Goal: Transaction & Acquisition: Book appointment/travel/reservation

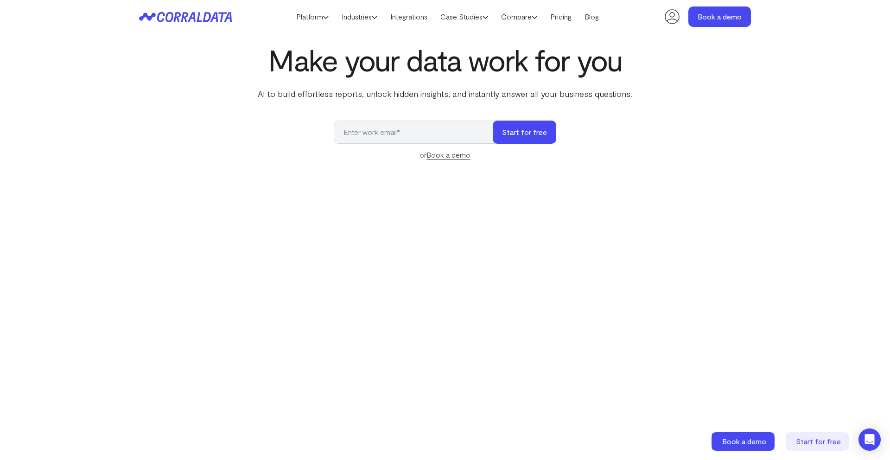
scroll to position [16, 0]
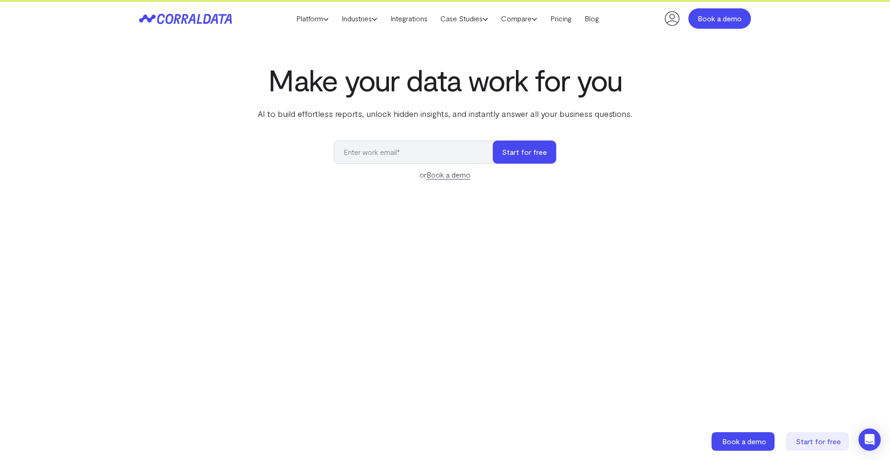
click at [707, 17] on link "Book a demo" at bounding box center [719, 18] width 63 height 20
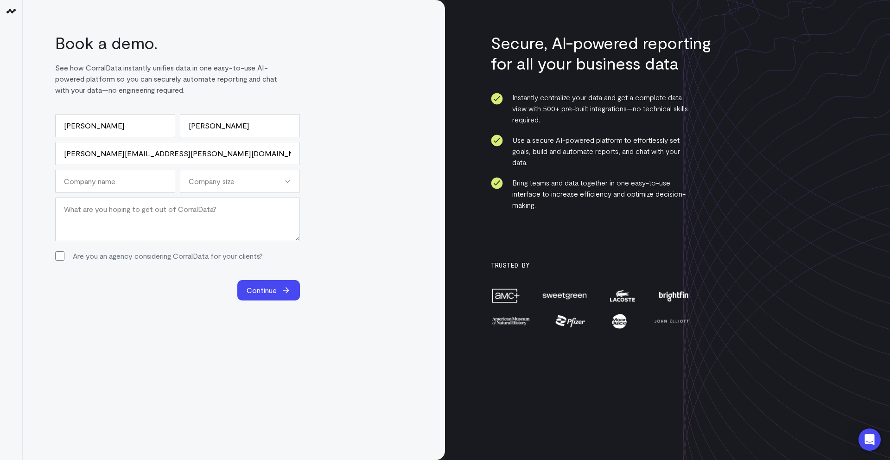
type input "[PERSON_NAME][EMAIL_ADDRESS][PERSON_NAME][DOMAIN_NAME]"
click at [154, 189] on input "Company Name (Required)" at bounding box center [115, 181] width 120 height 23
